Goal: Task Accomplishment & Management: Manage account settings

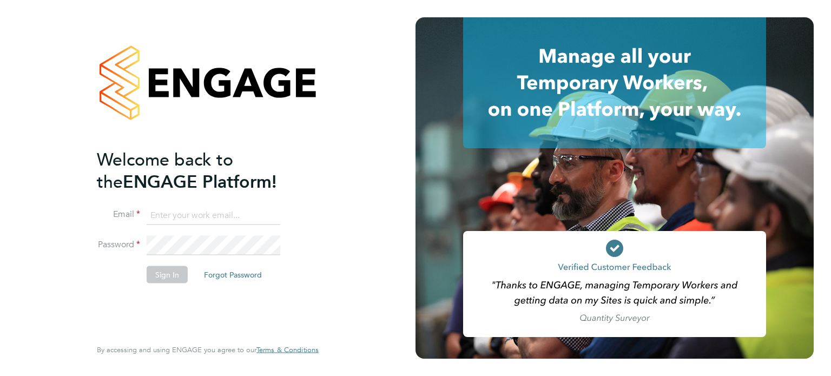
type input "[PERSON_NAME][EMAIL_ADDRESS][PERSON_NAME][DOMAIN_NAME]"
click at [163, 282] on button "Sign In" at bounding box center [167, 274] width 41 height 17
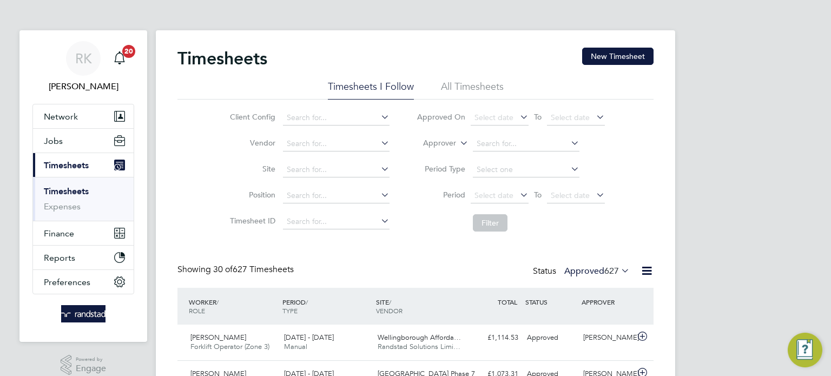
click at [87, 192] on link "Timesheets" at bounding box center [66, 191] width 45 height 10
click at [618, 54] on button "New Timesheet" at bounding box center [617, 56] width 71 height 17
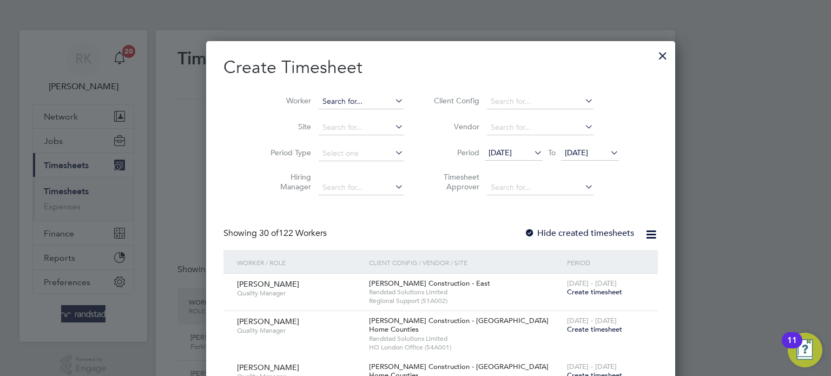
click at [325, 98] on input at bounding box center [361, 101] width 85 height 15
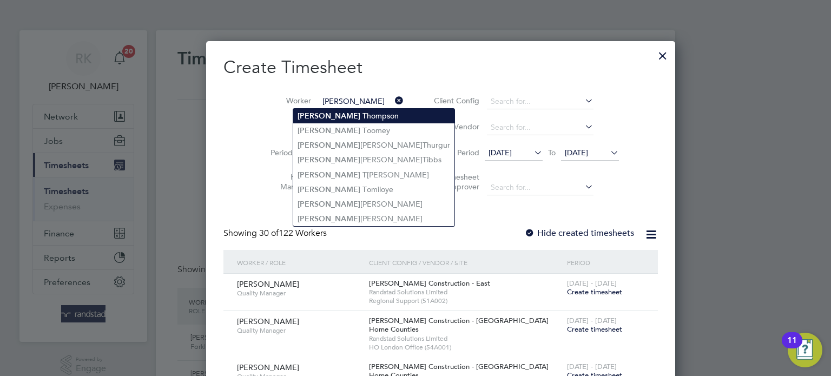
type input "[PERSON_NAME]"
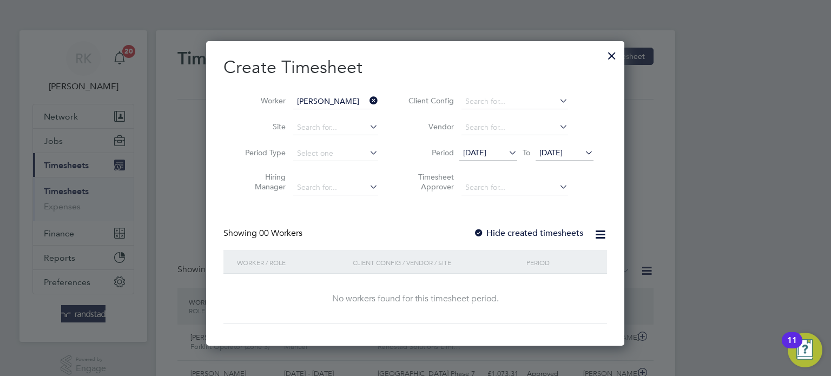
click at [557, 234] on label "Hide created timesheets" at bounding box center [528, 233] width 110 height 11
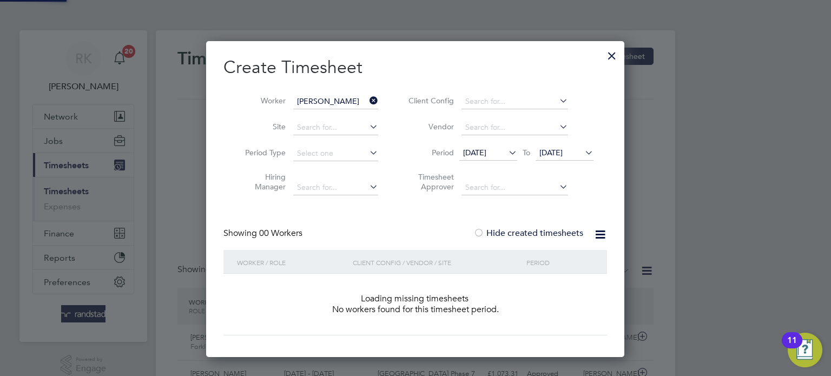
click at [557, 234] on label "Hide created timesheets" at bounding box center [528, 233] width 110 height 11
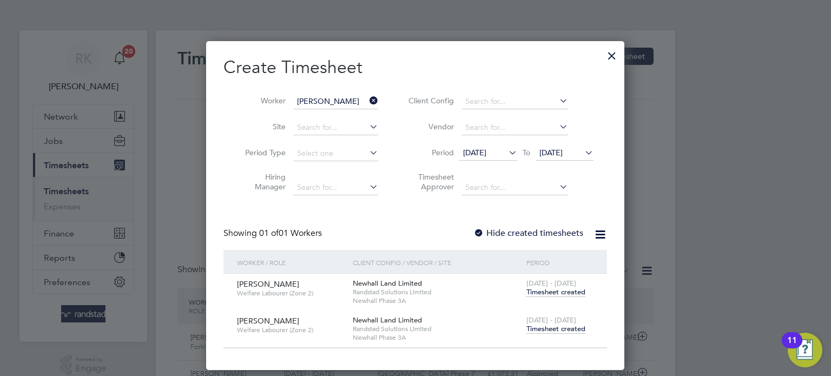
click at [567, 331] on span "Timesheet created" at bounding box center [556, 329] width 59 height 10
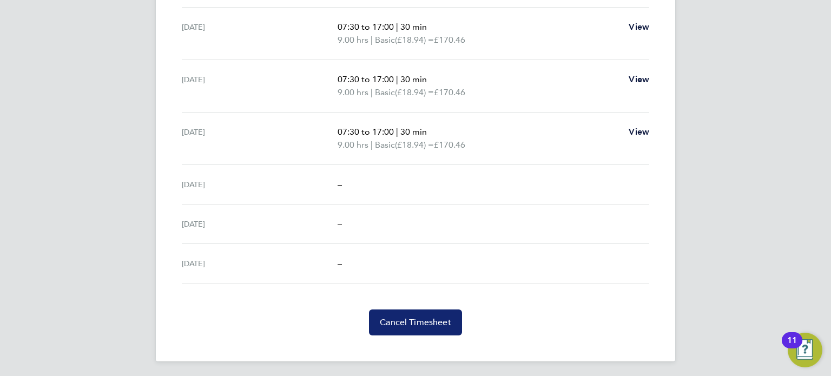
click at [445, 325] on span "Cancel Timesheet" at bounding box center [415, 322] width 71 height 11
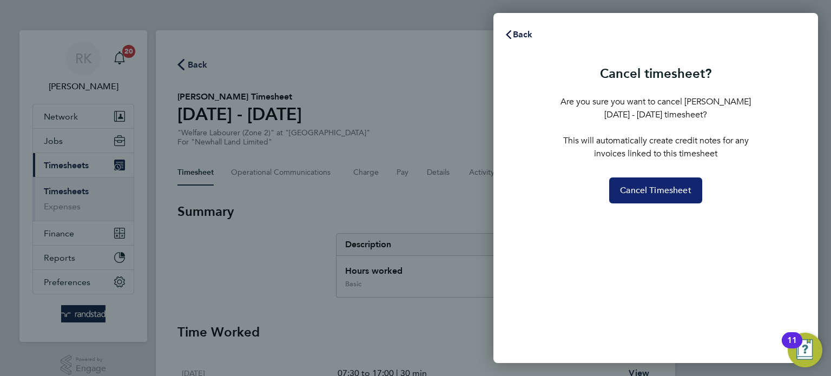
click at [658, 177] on button "Cancel Timesheet" at bounding box center [655, 190] width 93 height 26
